Goal: Information Seeking & Learning: Check status

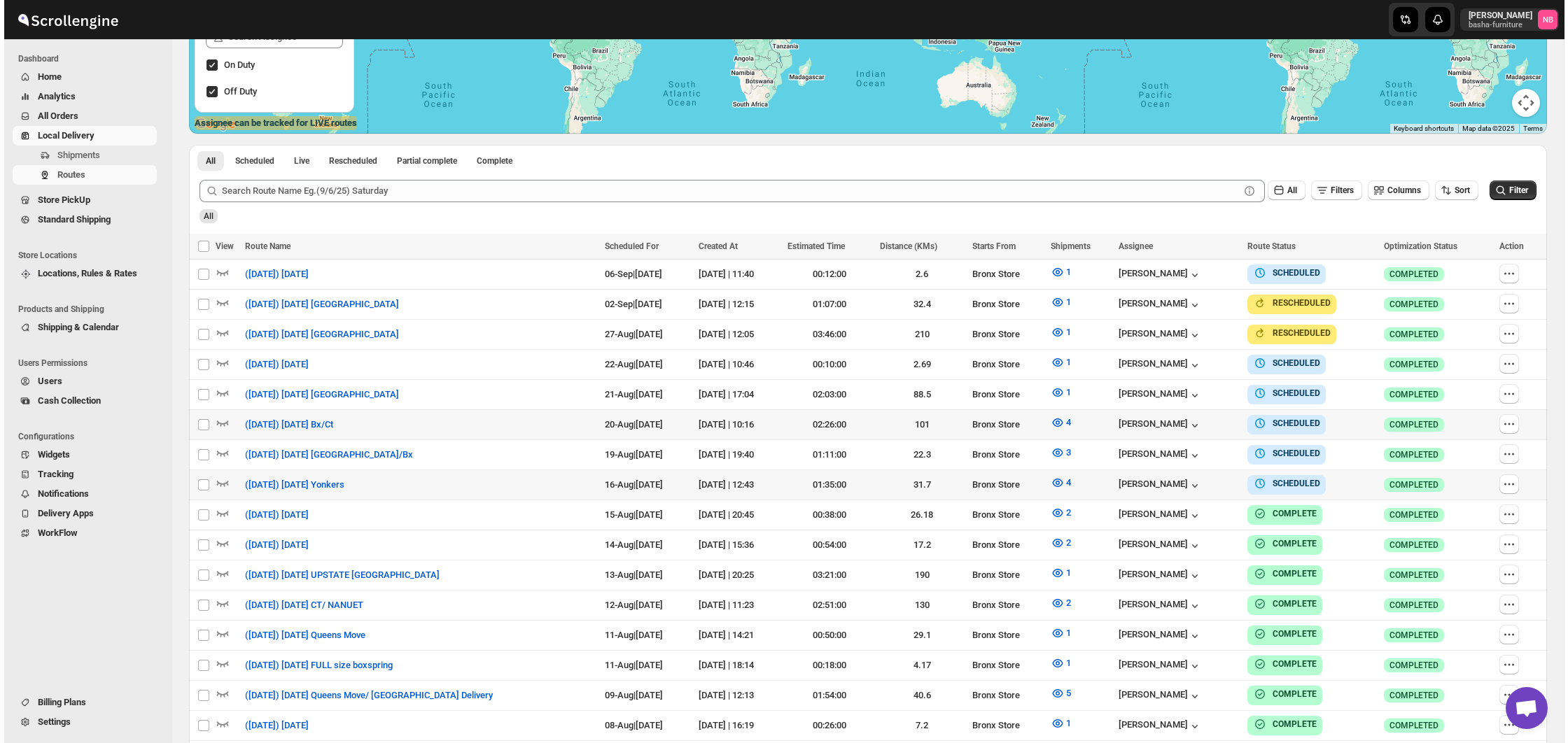
scroll to position [346, 0]
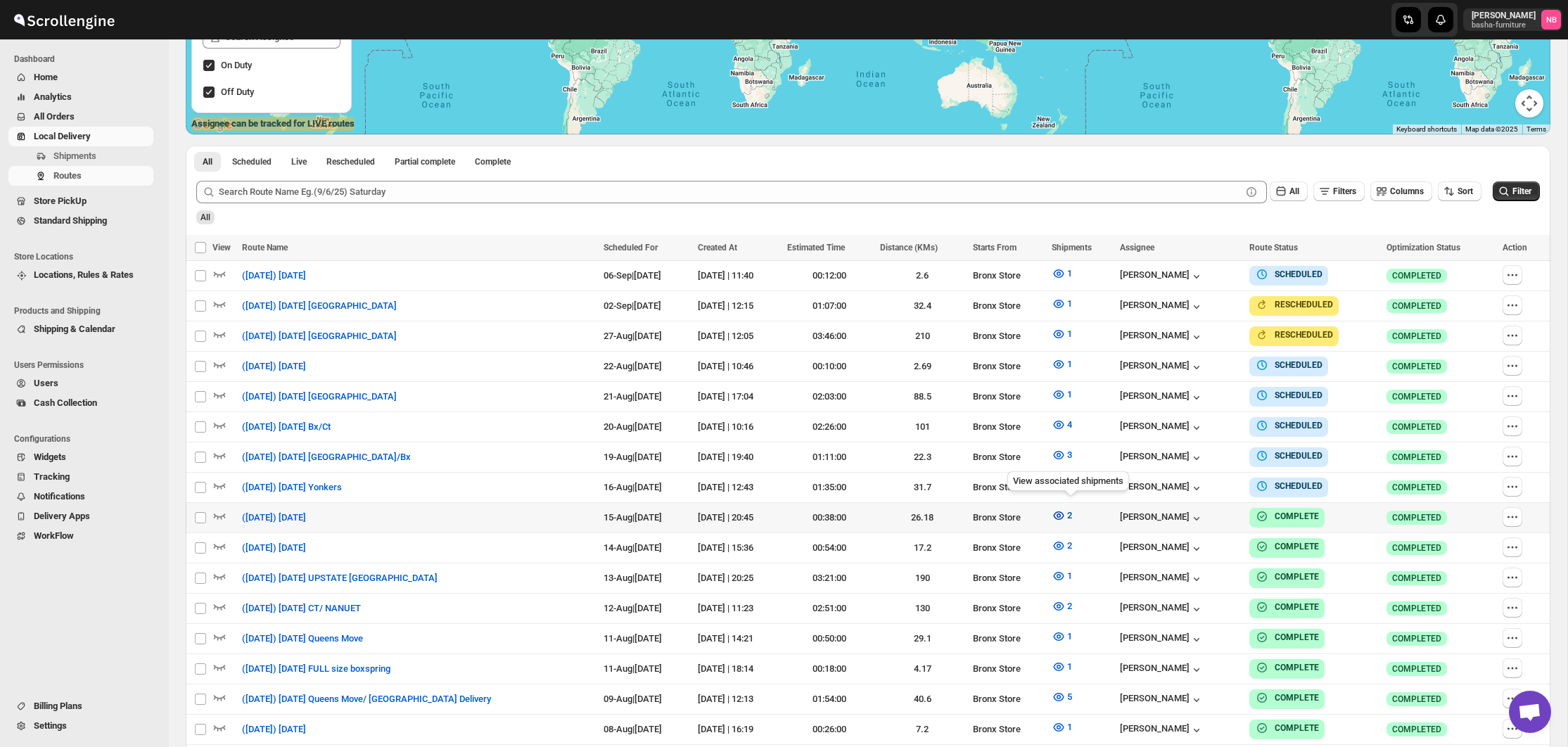
click at [1064, 512] on icon "button" at bounding box center [1059, 516] width 11 height 9
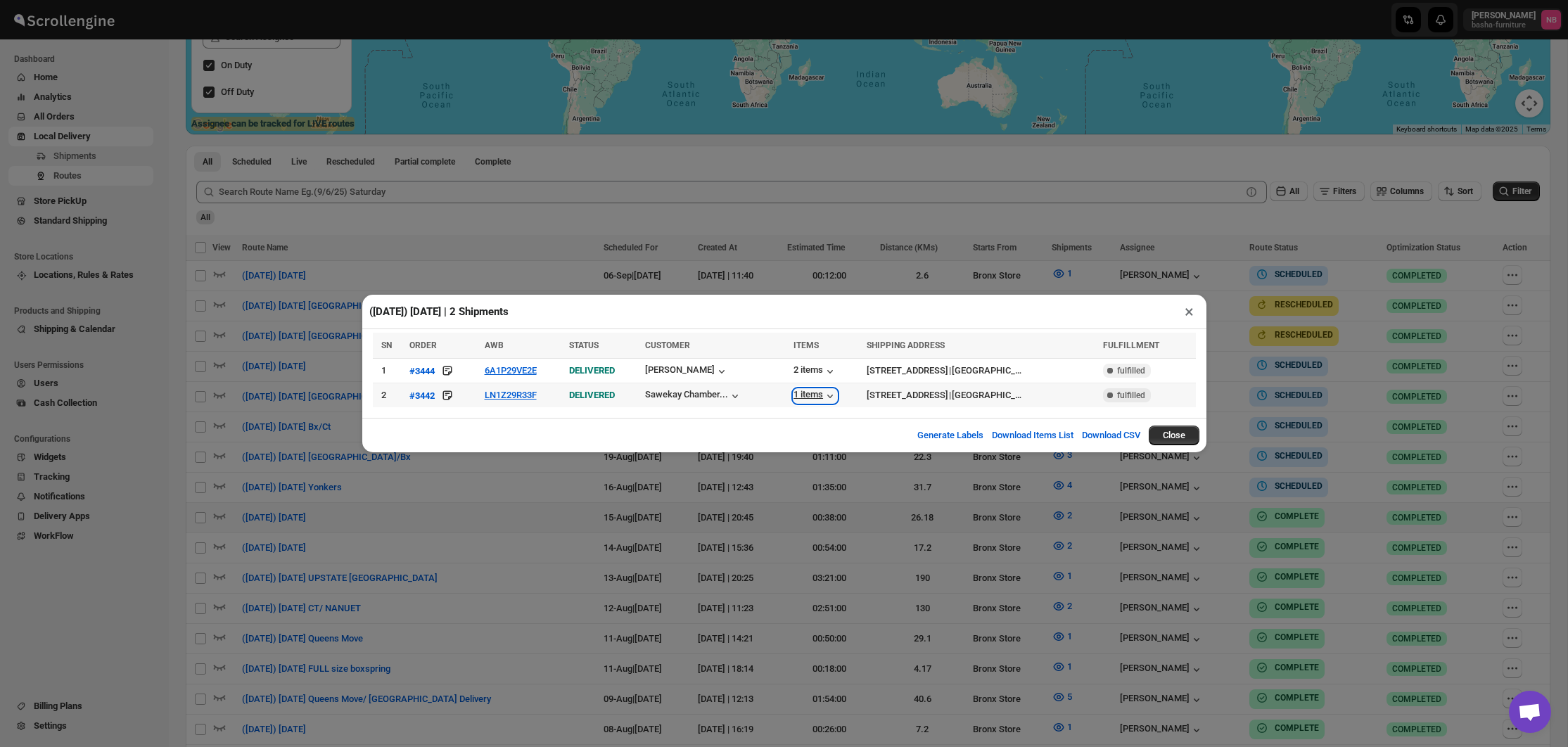
click at [794, 399] on div "1 items" at bounding box center [815, 396] width 43 height 14
click at [794, 373] on div "2 items" at bounding box center [815, 371] width 43 height 14
click at [659, 371] on div "[PERSON_NAME]" at bounding box center [687, 371] width 84 height 14
click at [519, 370] on button "6A1P29VE2E" at bounding box center [510, 370] width 52 height 11
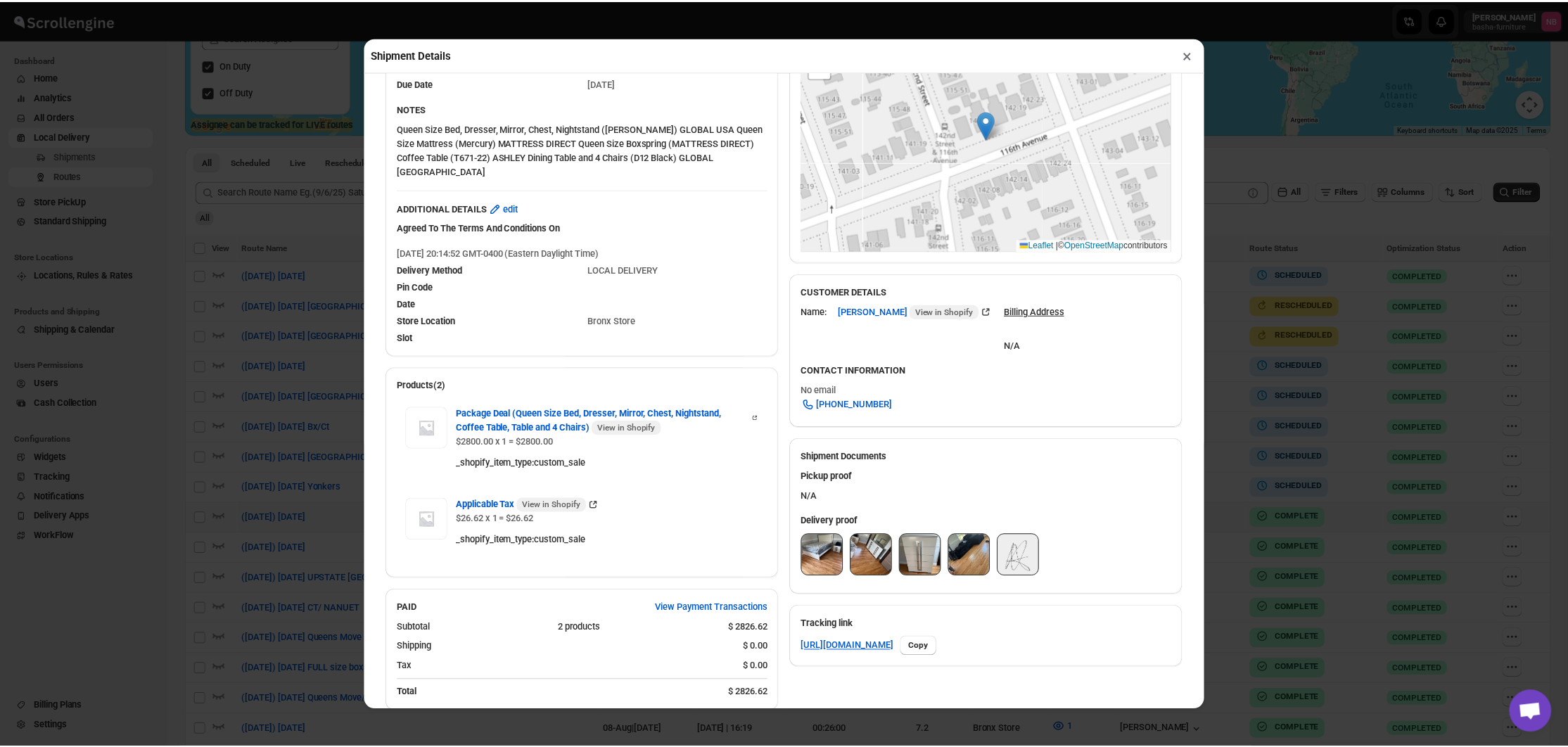
scroll to position [232, 0]
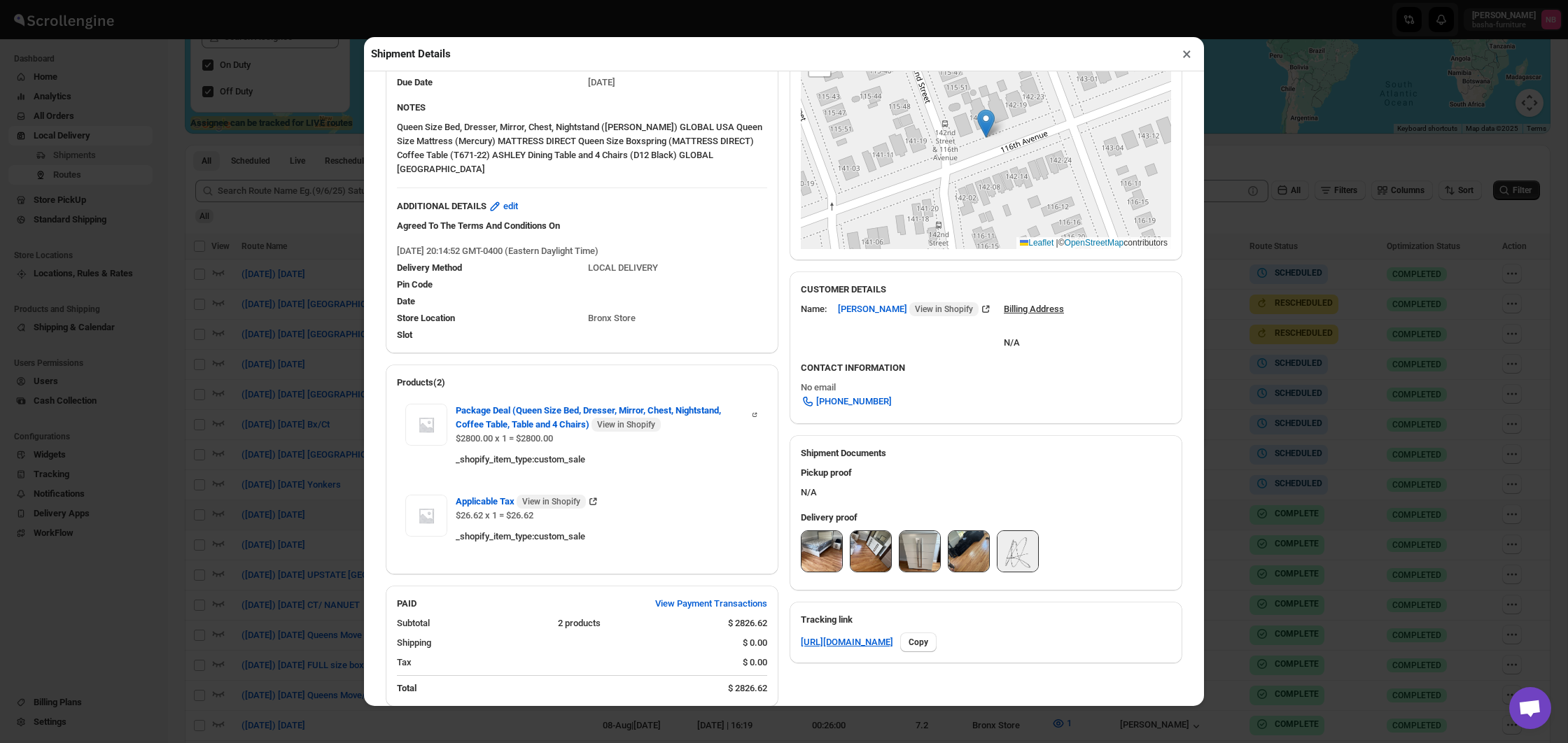
click at [815, 561] on img at bounding box center [821, 551] width 40 height 40
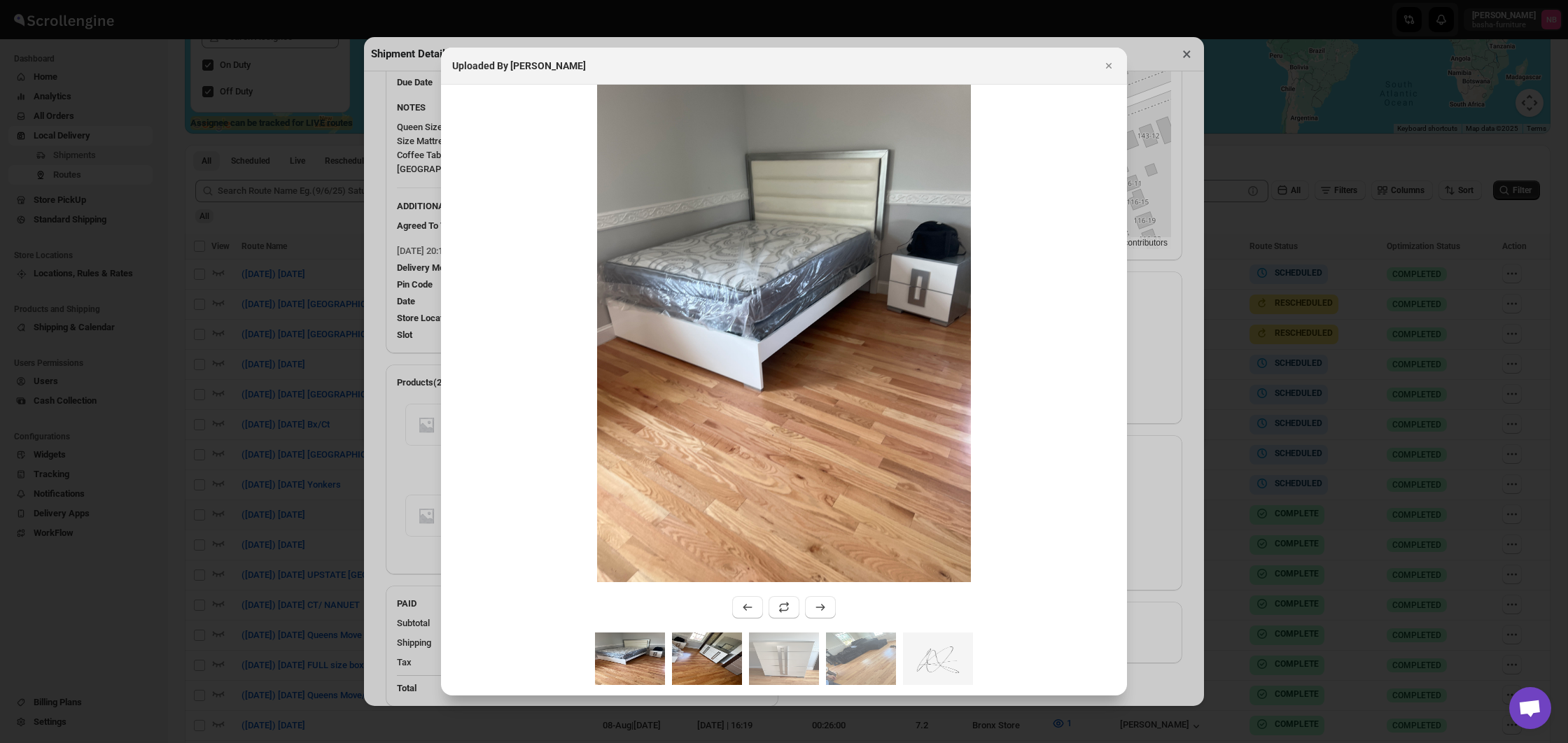
click at [696, 634] on img ":r20cp:" at bounding box center [707, 659] width 70 height 53
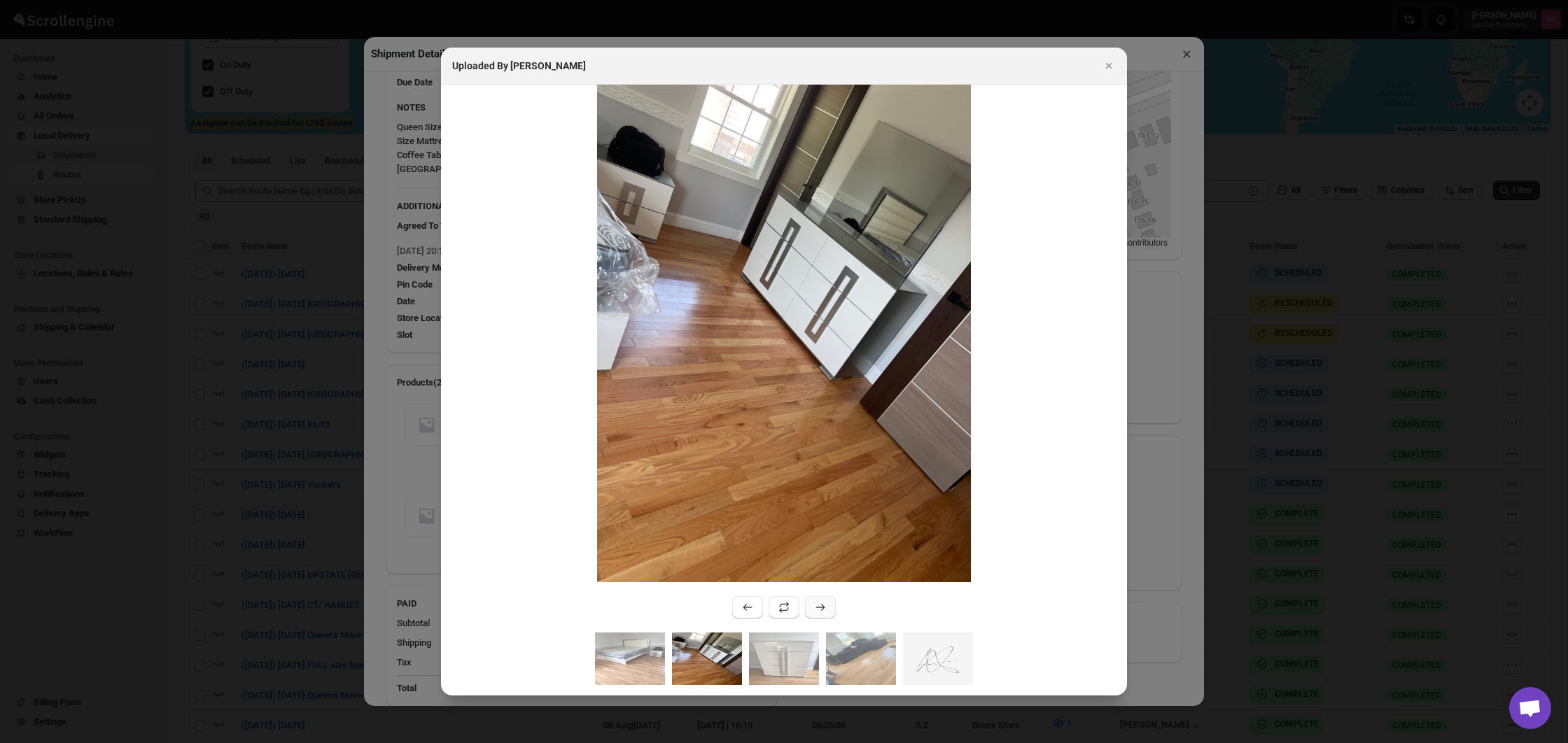
click at [829, 609] on button ":r20cp:" at bounding box center [820, 607] width 31 height 22
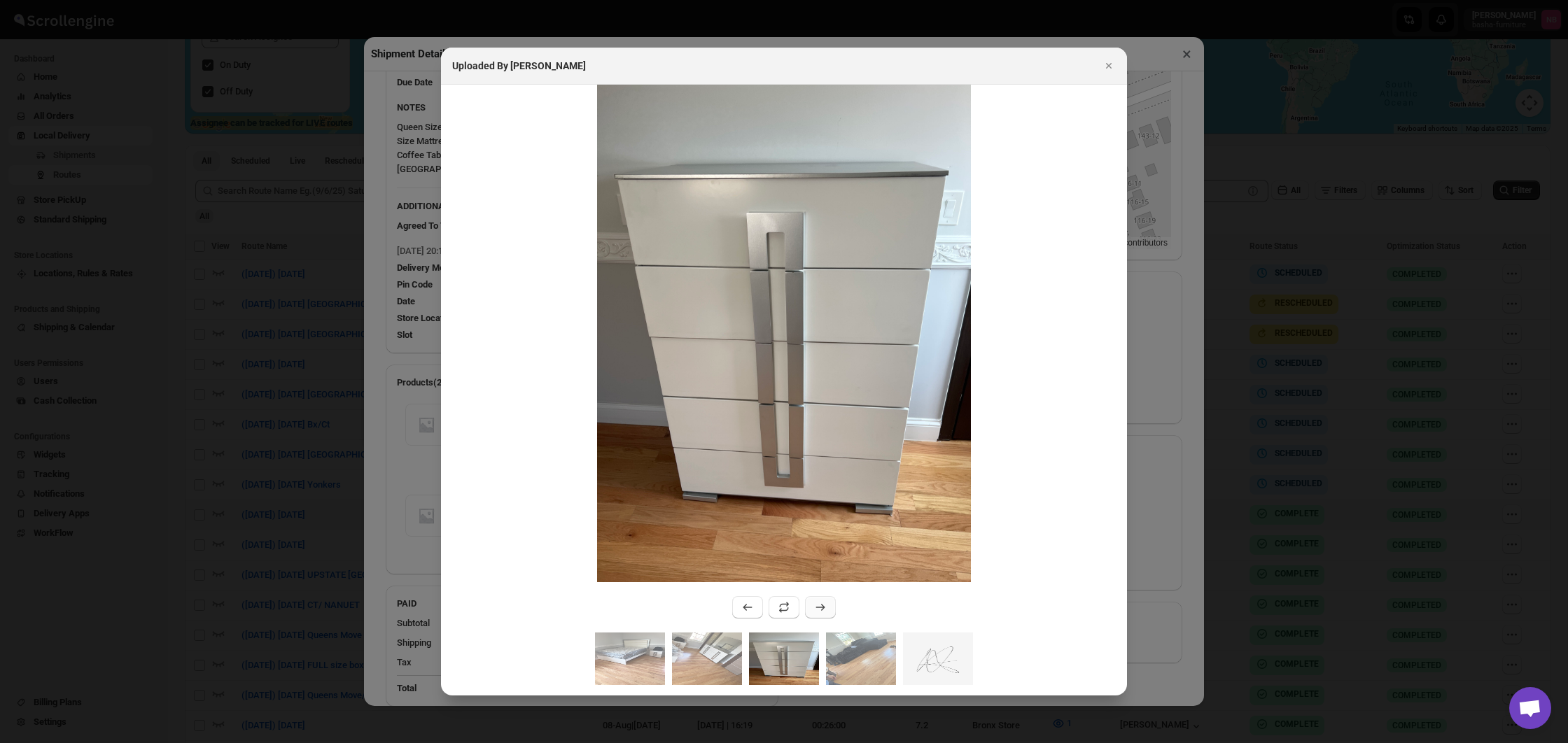
click at [829, 609] on button ":r20cp:" at bounding box center [820, 607] width 31 height 22
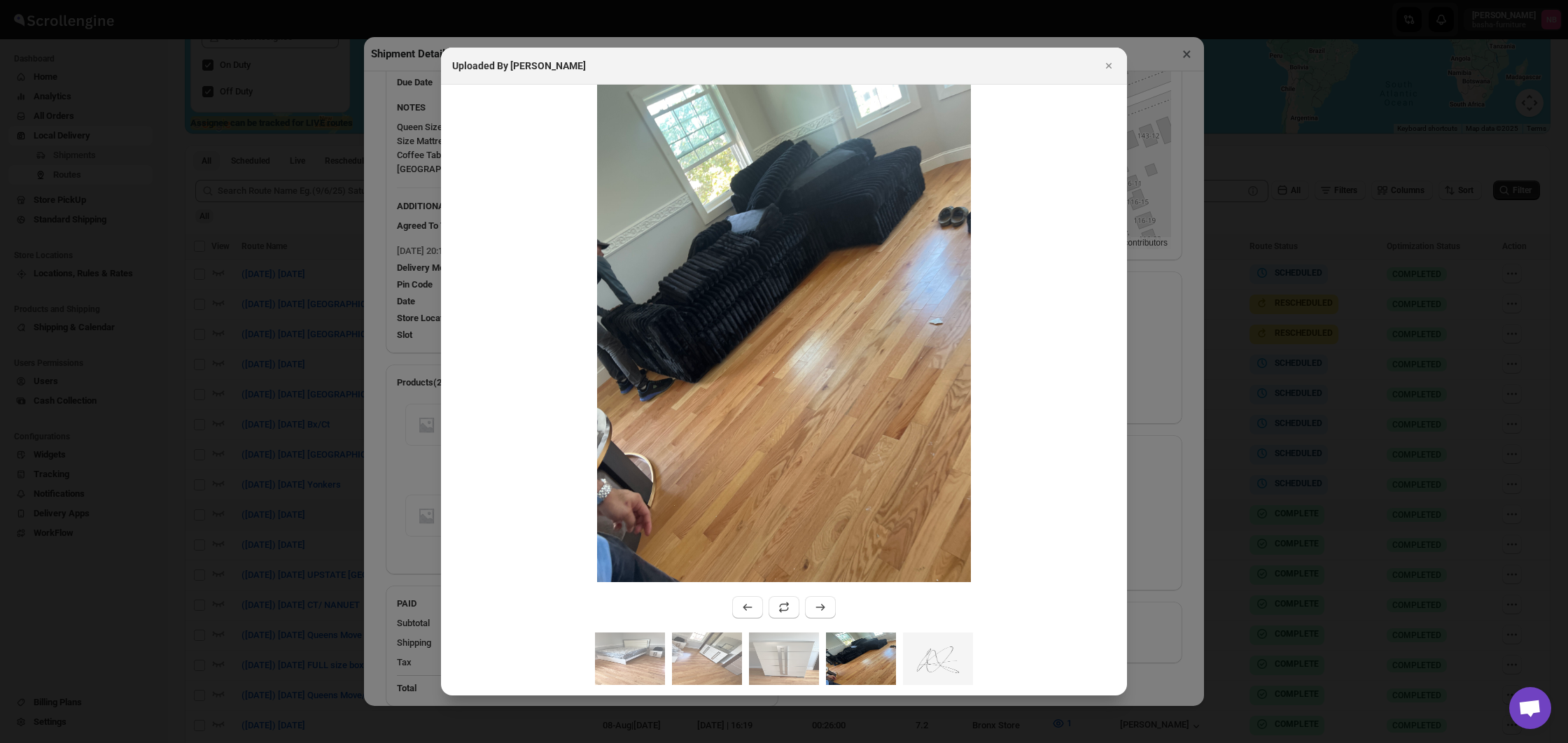
click at [266, 424] on div at bounding box center [784, 371] width 1568 height 743
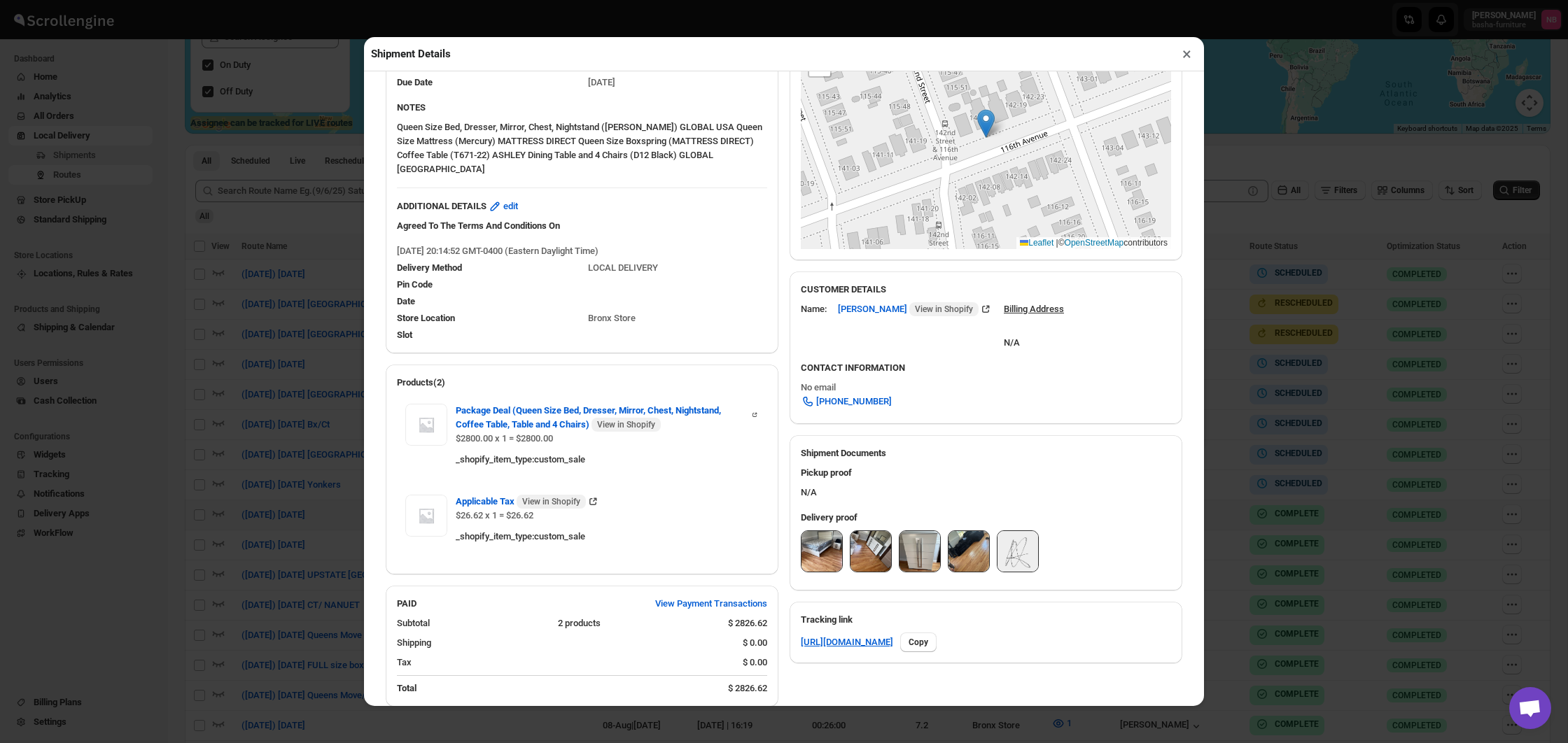
click at [266, 424] on div "Shipment Details × #3444 Awb : 6A1P29VE2E DATE [DATE] | 20:23 Success DELIVERED…" at bounding box center [784, 371] width 1568 height 743
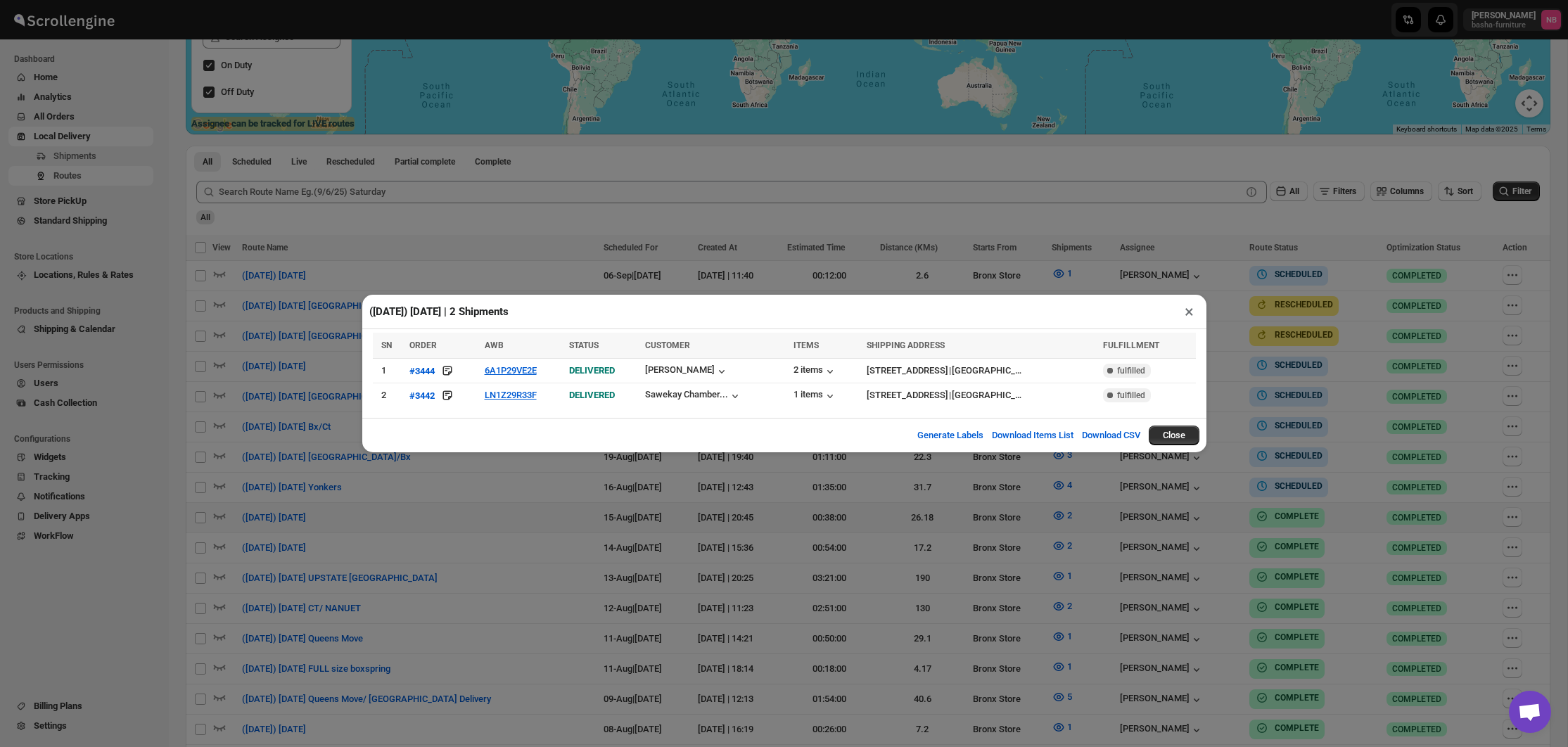
click at [496, 622] on div "([DATE]) [DATE] | 2 Shipments × SN ORDER AWB STATUS CUSTOMER ITEMS SHIPPING ADD…" at bounding box center [784, 373] width 1568 height 747
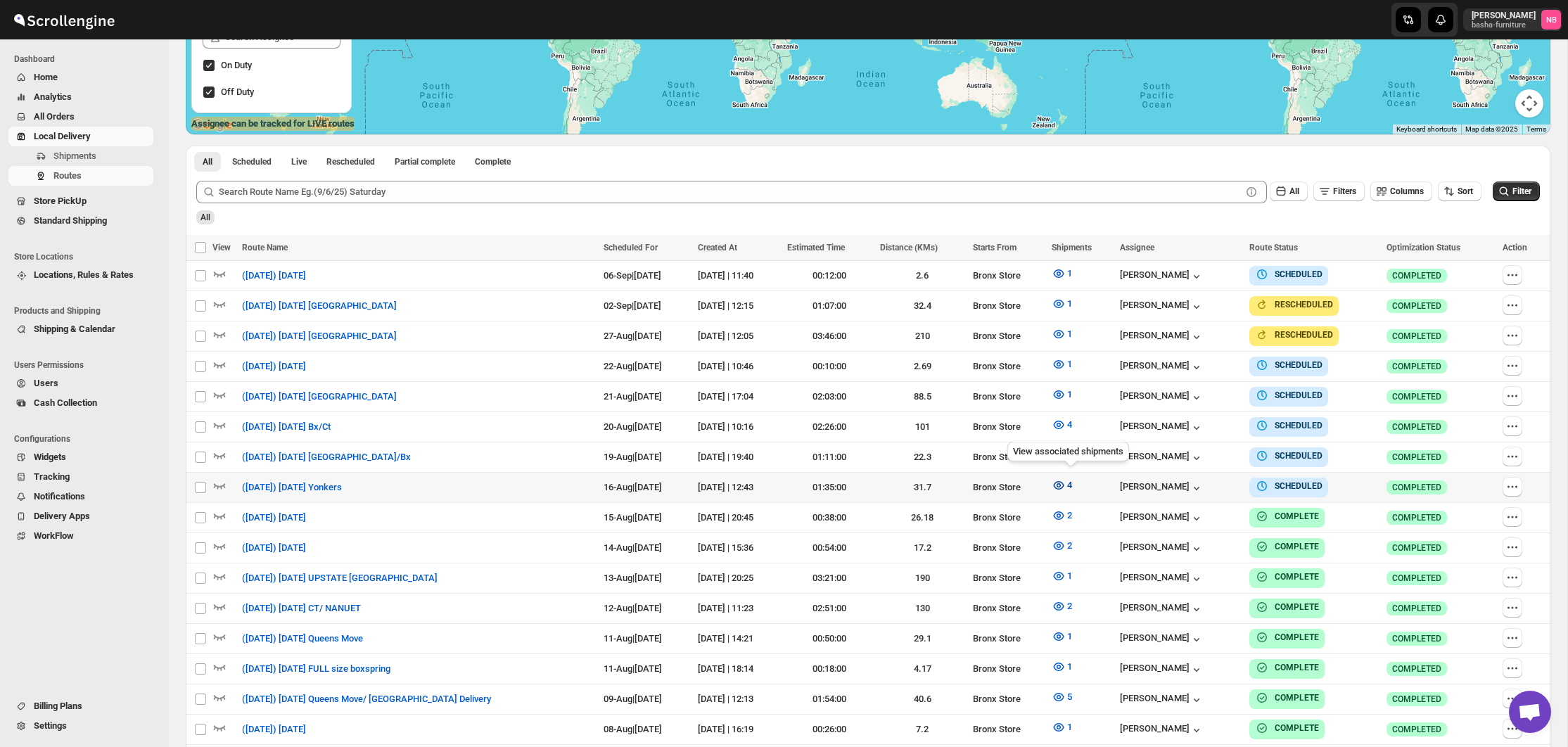
click at [1066, 487] on icon "button" at bounding box center [1059, 485] width 14 height 14
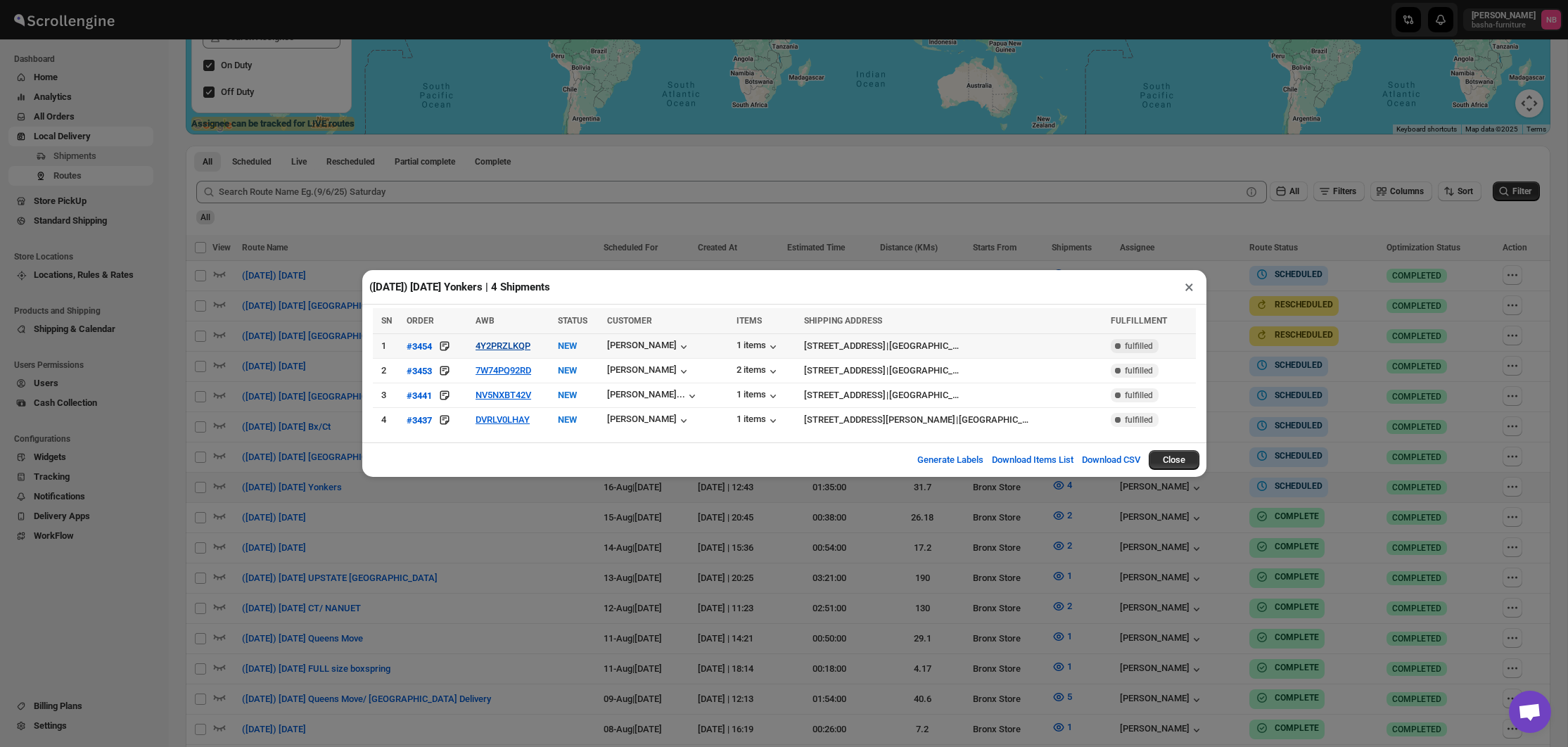
click at [491, 349] on button "4Y2PRZLKQP" at bounding box center [503, 346] width 55 height 11
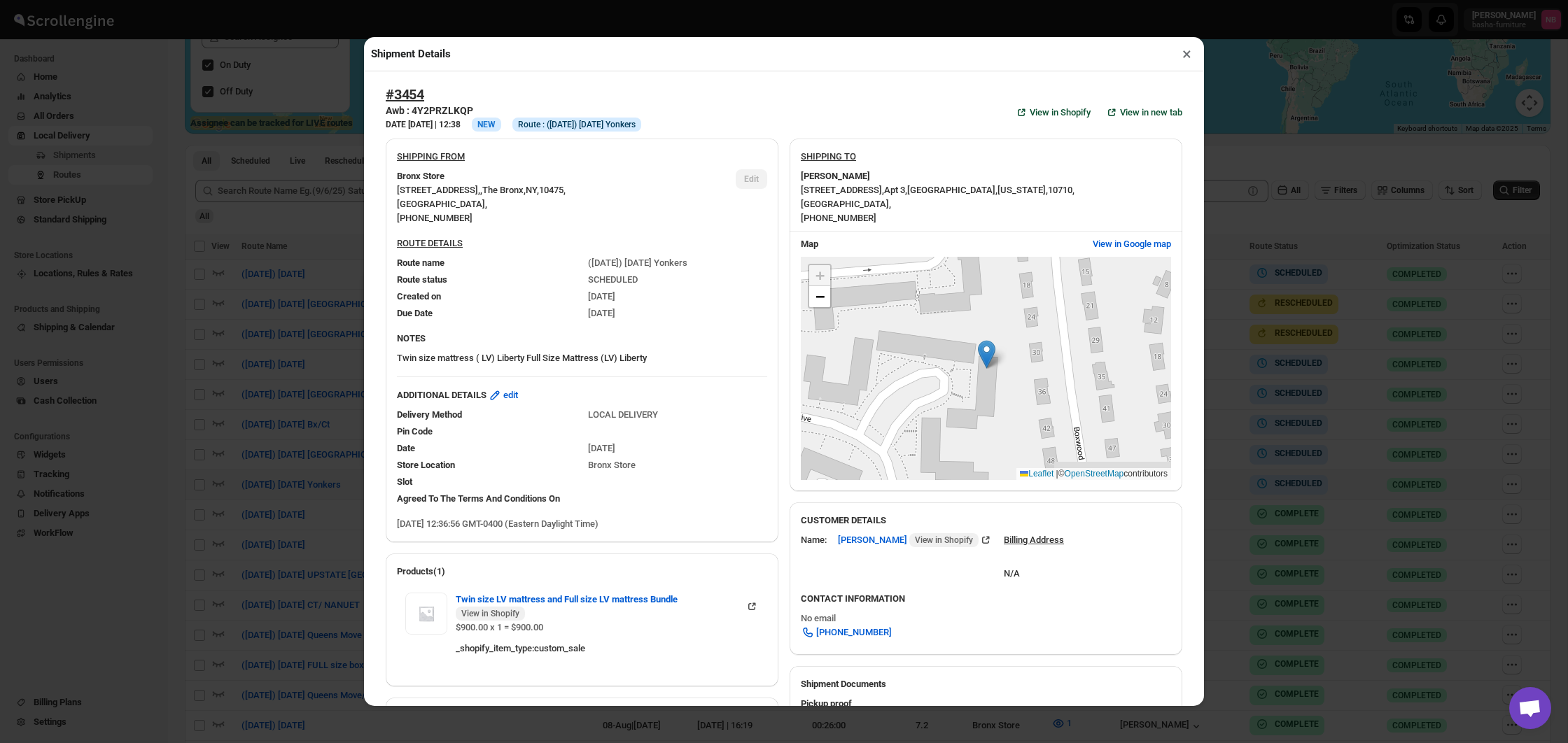
click at [261, 344] on div "Shipment Details × #3454 Awb : 4Y2PRZLKQP DATE [DATE] | 12:38 Info NEW Info Rou…" at bounding box center [784, 371] width 1568 height 743
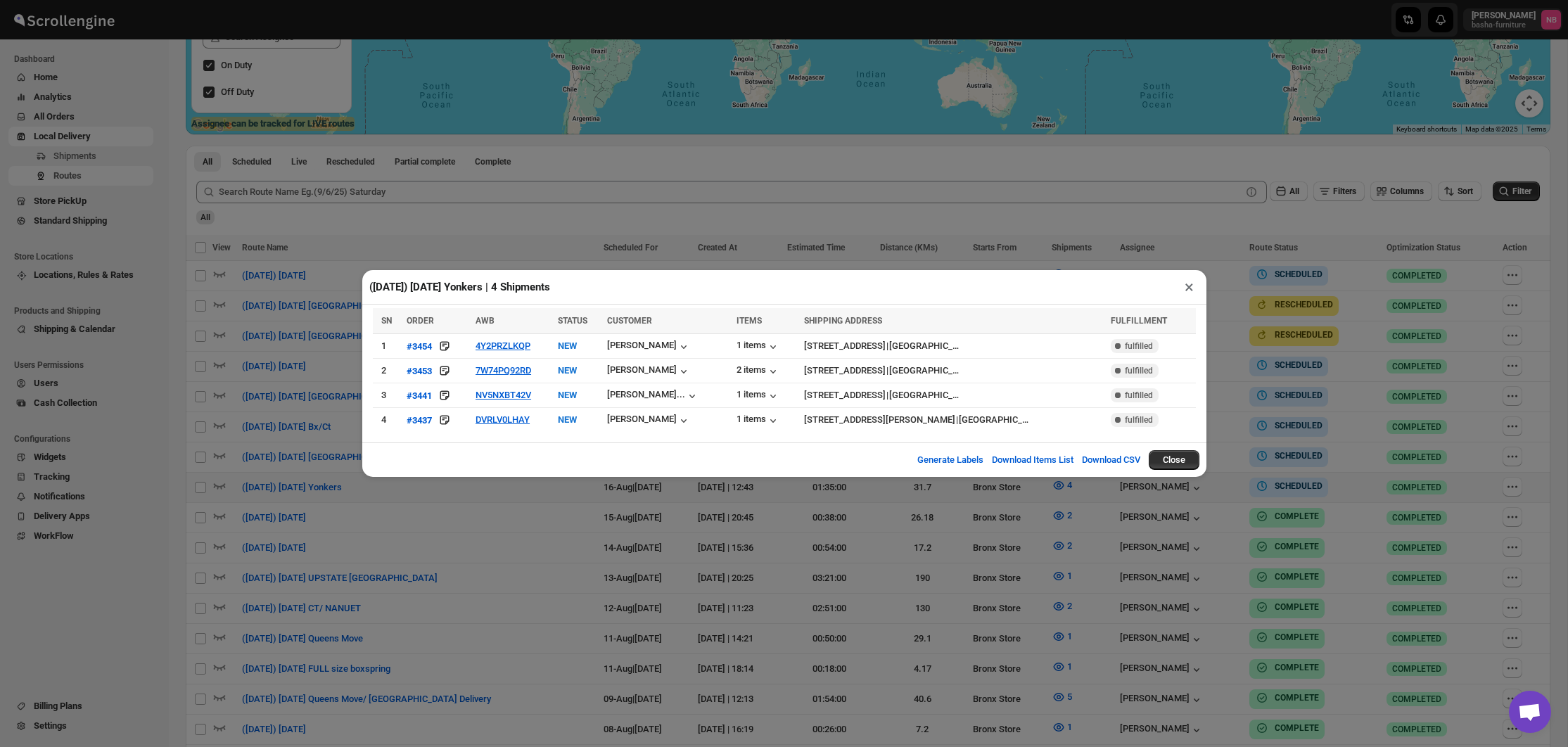
click at [263, 346] on div "([DATE]) [DATE] Yonkers | 4 Shipments × SN ORDER AWB STATUS CUSTOMER ITEMS SHIP…" at bounding box center [784, 373] width 1568 height 747
